Goal: Task Accomplishment & Management: Manage account settings

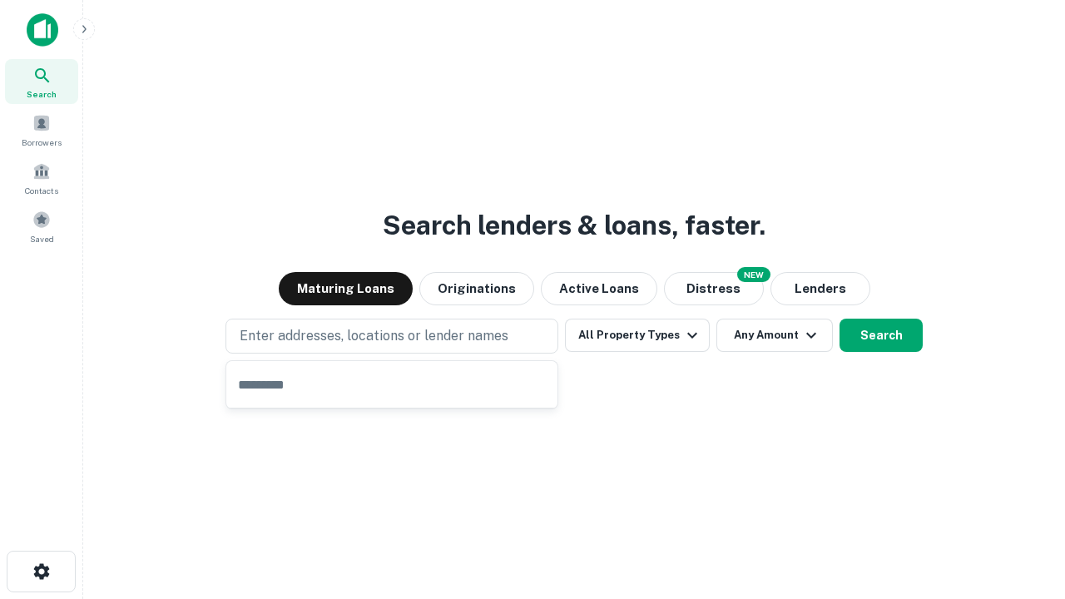
type input "**********"
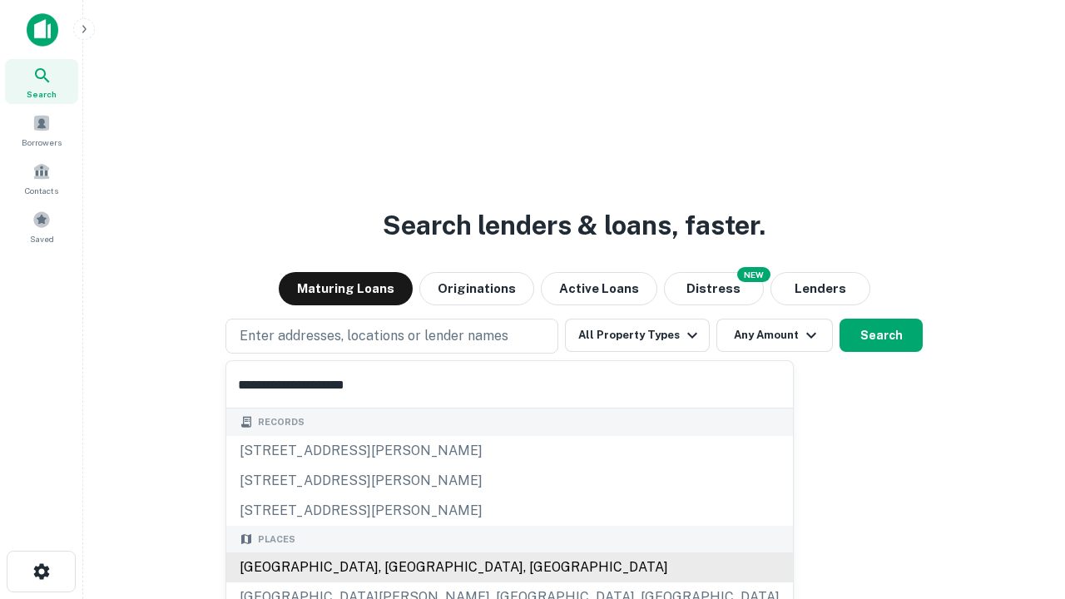
click at [398, 567] on div "[GEOGRAPHIC_DATA], [GEOGRAPHIC_DATA], [GEOGRAPHIC_DATA]" at bounding box center [509, 567] width 566 height 30
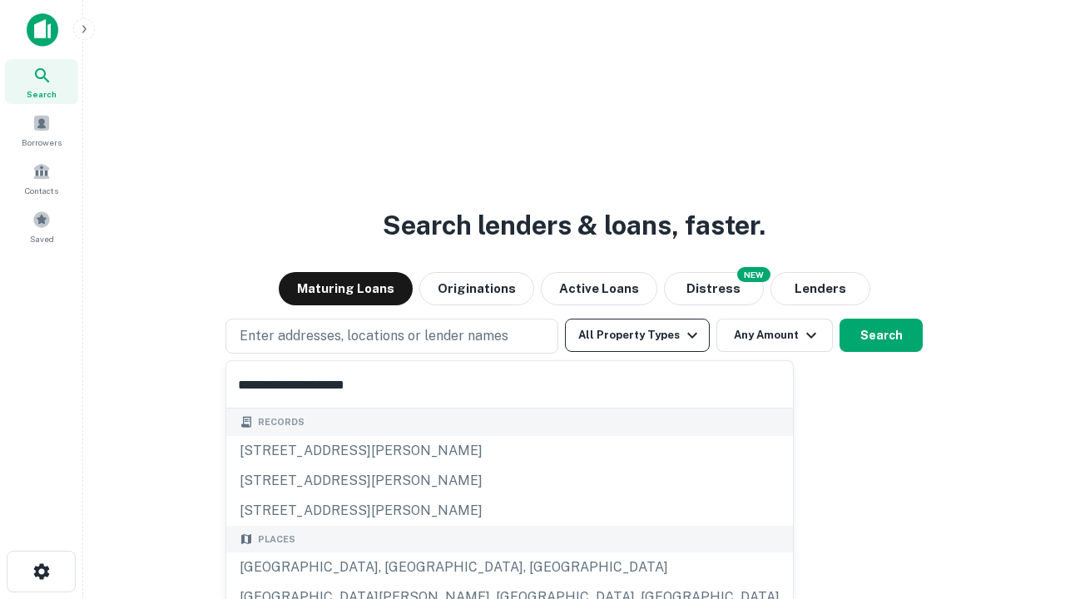
click at [637, 335] on button "All Property Types" at bounding box center [637, 335] width 145 height 33
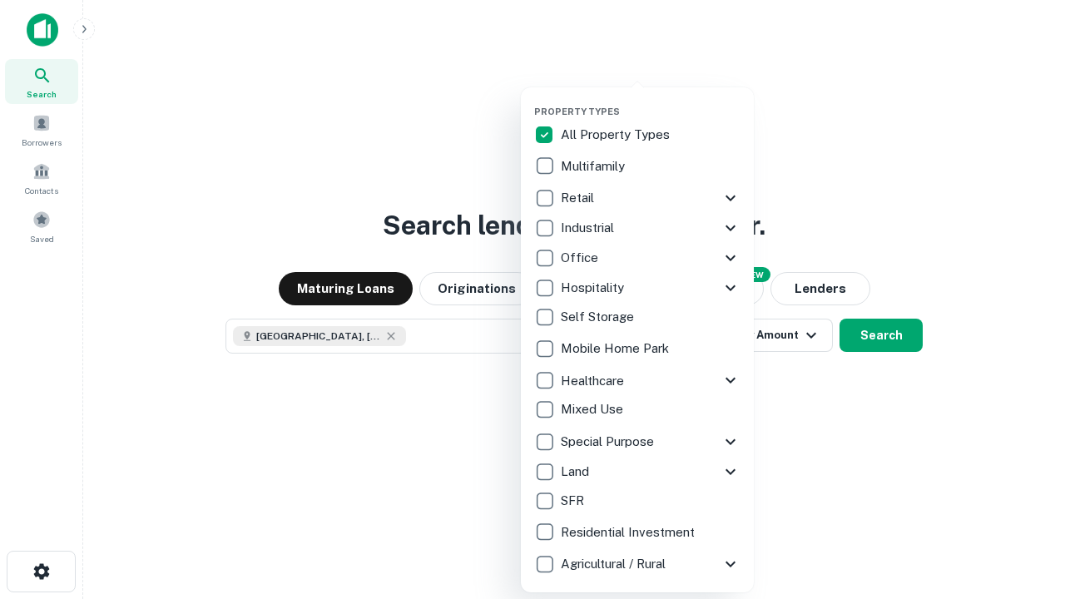
click at [650, 101] on button "button" at bounding box center [650, 101] width 233 height 1
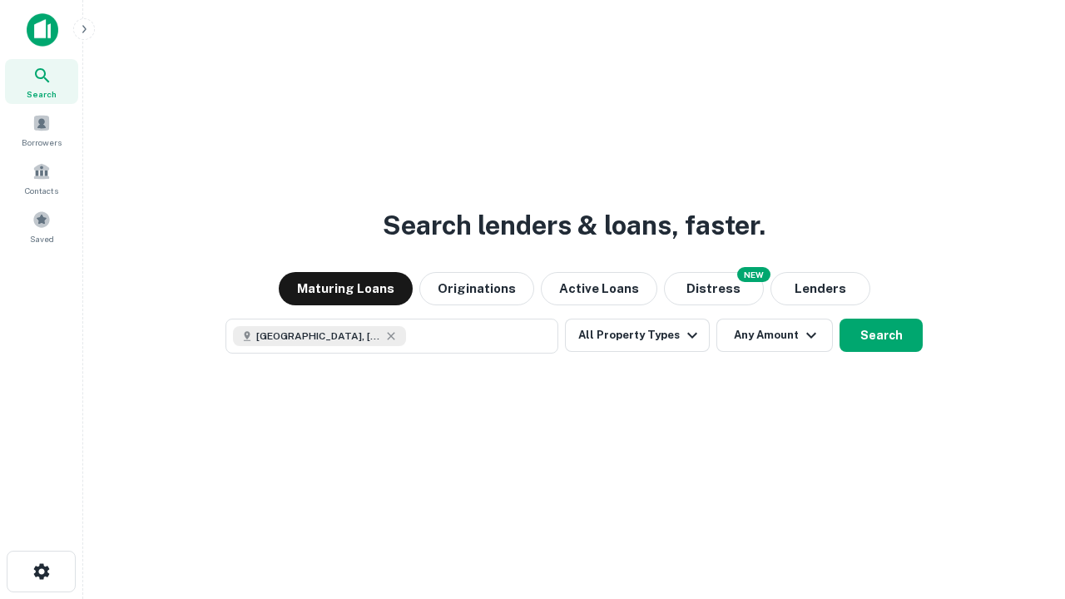
scroll to position [27, 0]
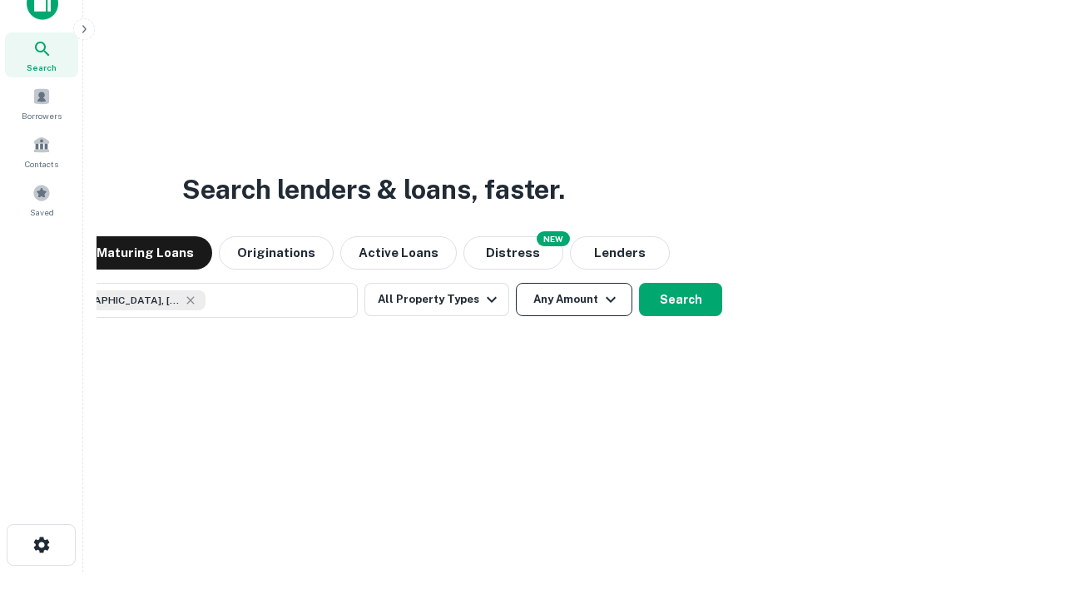
click at [516, 283] on button "Any Amount" at bounding box center [574, 299] width 116 height 33
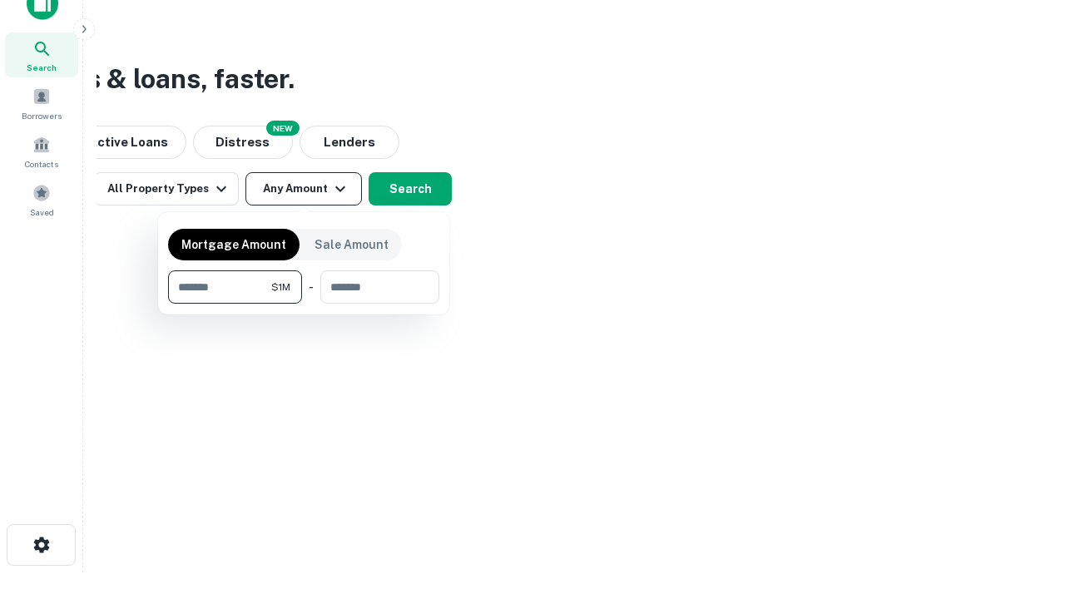
type input "*******"
click at [304, 304] on button "button" at bounding box center [303, 304] width 271 height 1
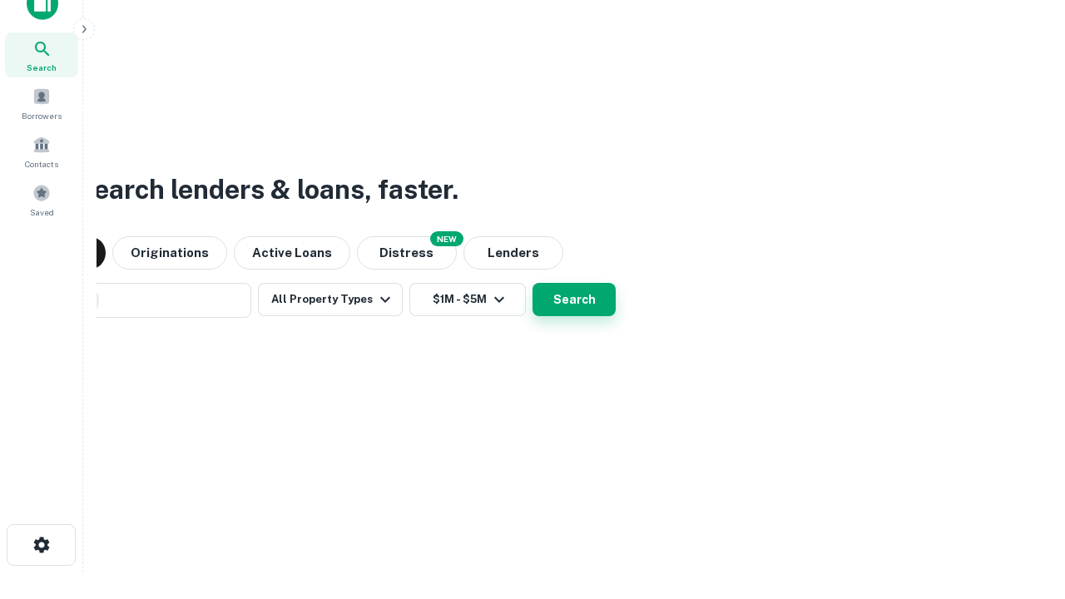
click at [532, 283] on button "Search" at bounding box center [573, 299] width 83 height 33
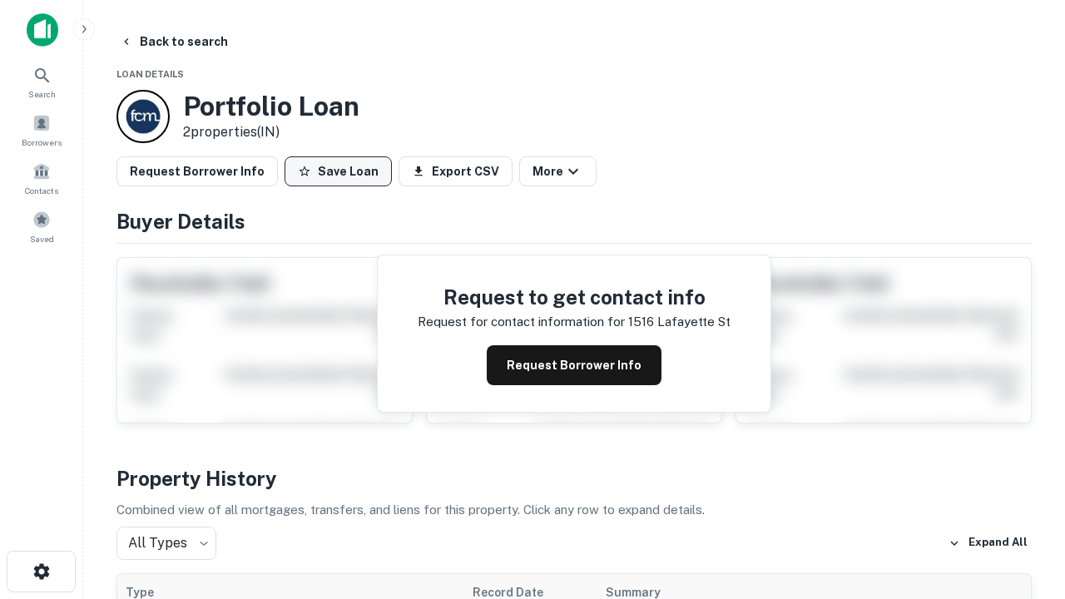
click at [338, 171] on button "Save Loan" at bounding box center [337, 171] width 107 height 30
click at [342, 171] on button "Loan Saved" at bounding box center [341, 171] width 115 height 30
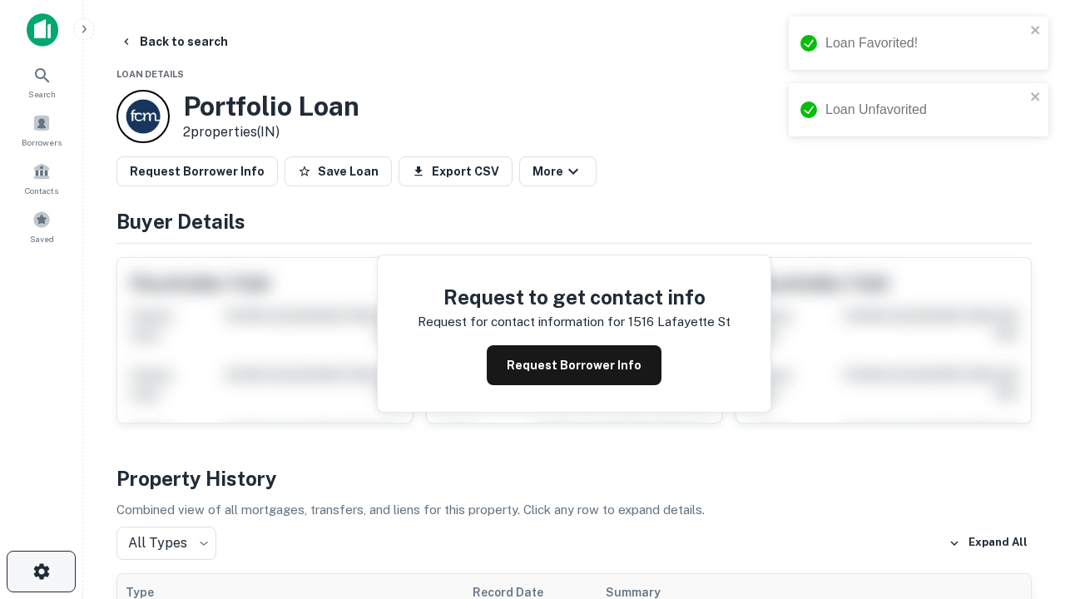
click at [41, 571] on icon "button" at bounding box center [42, 571] width 20 height 20
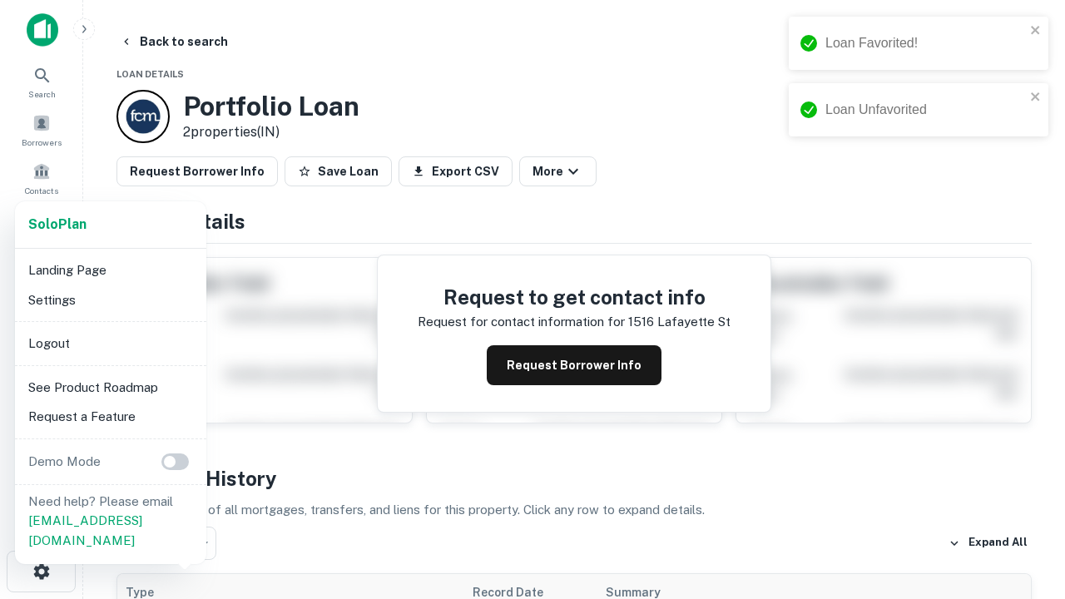
click at [110, 343] on li "Logout" at bounding box center [111, 344] width 178 height 30
